Goal: Information Seeking & Learning: Learn about a topic

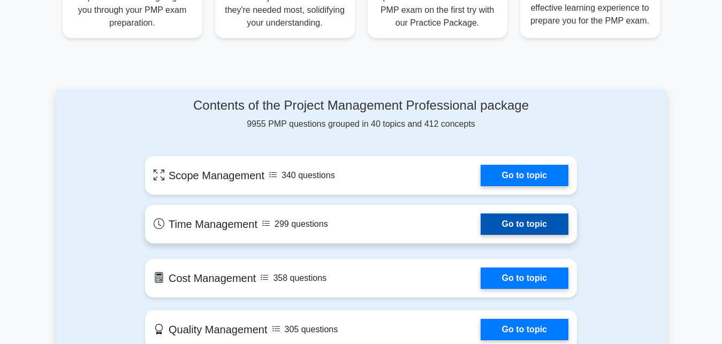
scroll to position [655, 0]
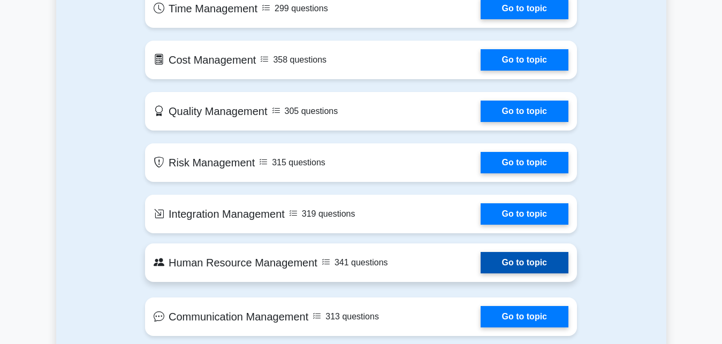
click at [506, 255] on link "Go to topic" at bounding box center [524, 262] width 88 height 21
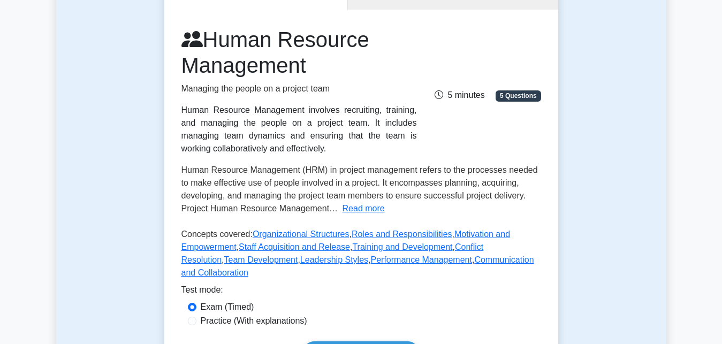
scroll to position [218, 0]
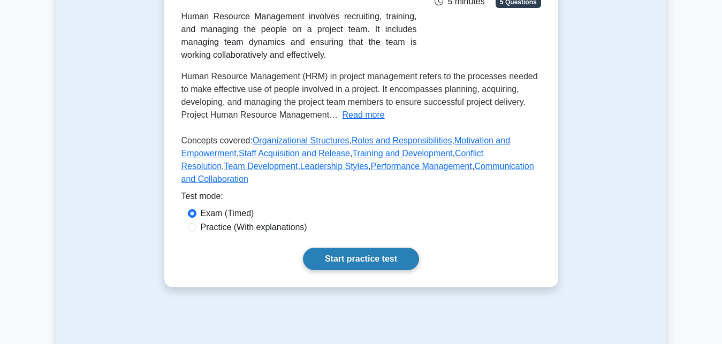
click at [360, 248] on link "Start practice test" at bounding box center [361, 259] width 116 height 22
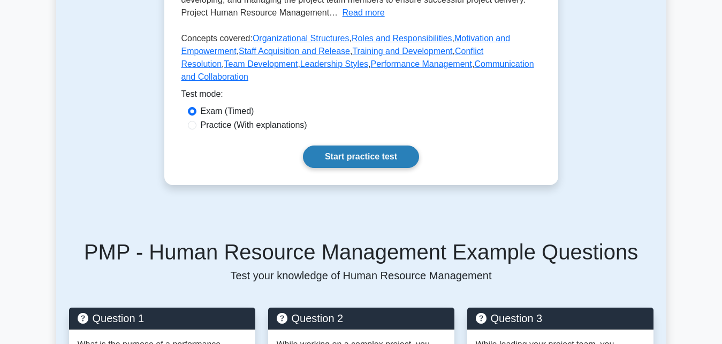
scroll to position [436, 0]
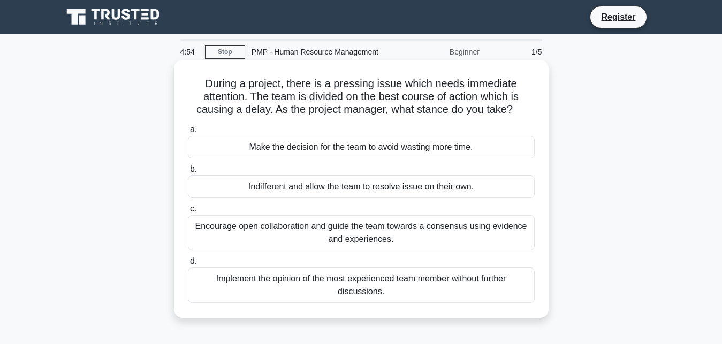
click at [282, 145] on div "Make the decision for the team to avoid wasting more time." at bounding box center [361, 147] width 347 height 22
click at [188, 133] on input "a. Make the decision for the team to avoid wasting more time." at bounding box center [188, 129] width 0 height 7
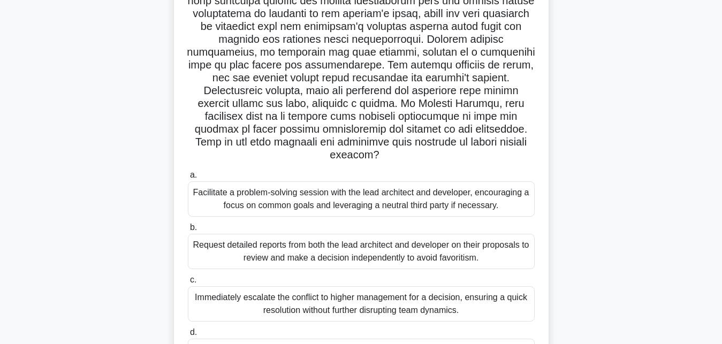
scroll to position [234, 0]
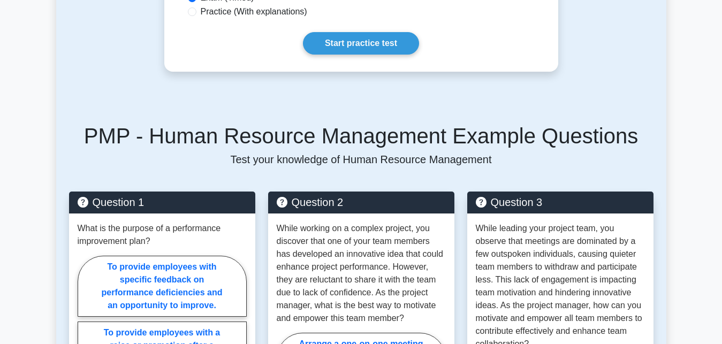
scroll to position [436, 0]
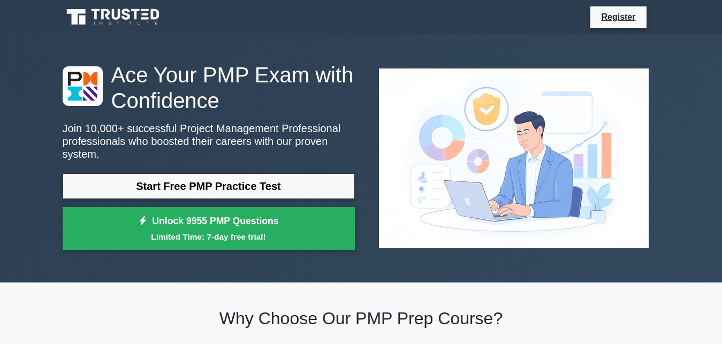
scroll to position [655, 0]
